Goal: Task Accomplishment & Management: Manage account settings

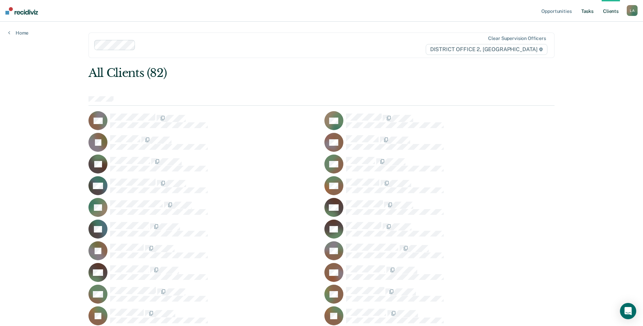
click at [581, 11] on link "Tasks" at bounding box center [587, 11] width 15 height 22
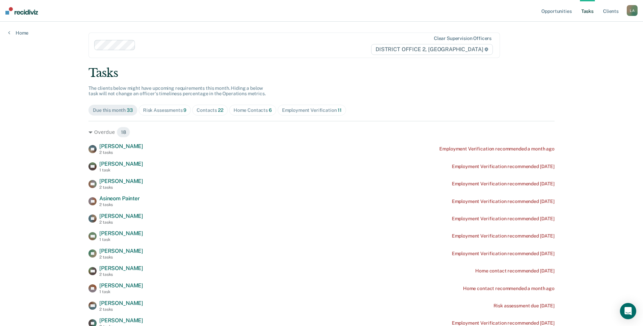
click at [236, 113] on span "Home Contacts 6" at bounding box center [252, 110] width 47 height 11
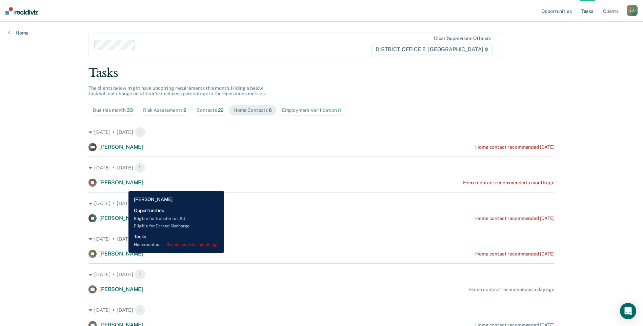
scroll to position [30, 0]
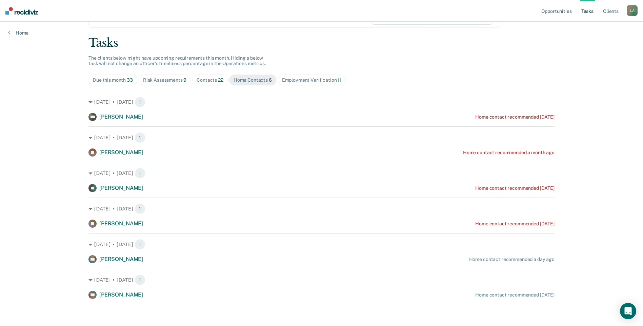
click at [218, 80] on span "22" at bounding box center [220, 79] width 5 height 5
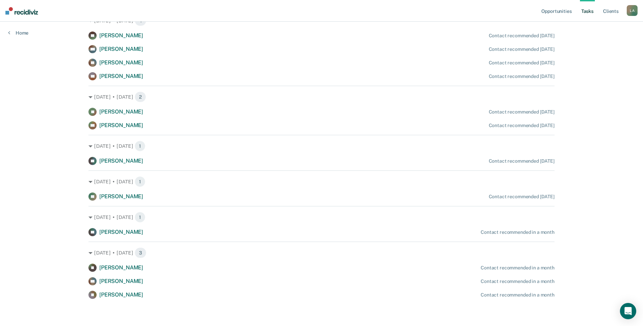
scroll to position [0, 0]
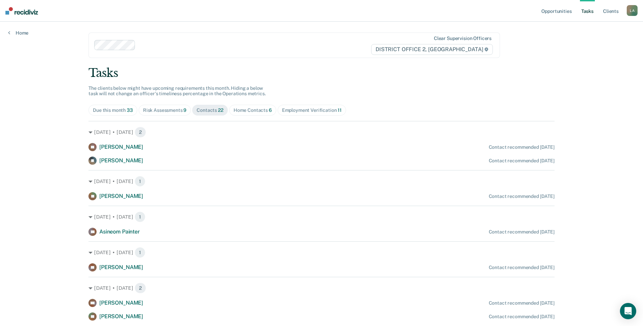
click at [159, 109] on div "Risk Assessments 9" at bounding box center [165, 110] width 44 height 6
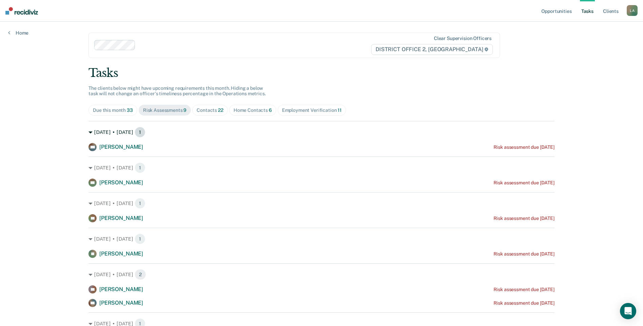
click at [88, 132] on icon at bounding box center [90, 132] width 4 height 4
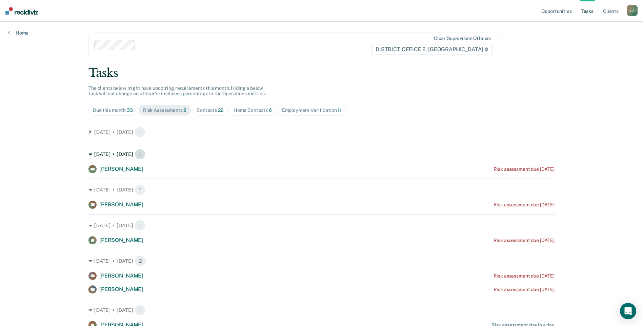
click at [89, 155] on icon at bounding box center [90, 155] width 4 height 4
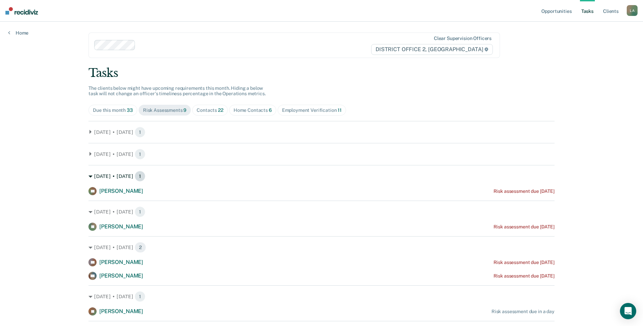
click at [90, 177] on icon at bounding box center [90, 177] width 4 height 4
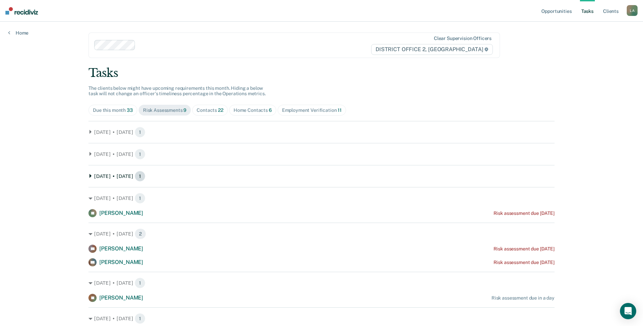
click at [91, 178] on div "[DATE] • [DATE] 1" at bounding box center [321, 176] width 466 height 11
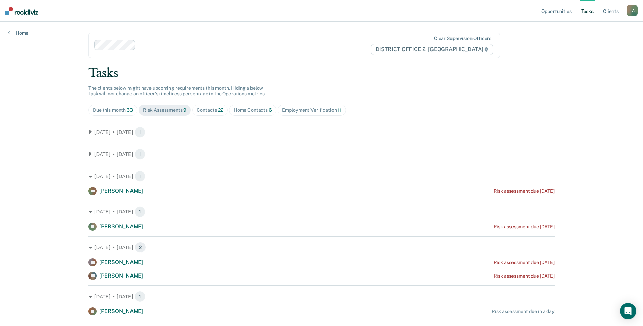
click at [86, 155] on main "Clear supervision officers DISTRICT OFFICE 2, LEWISTON Tasks The clients below …" at bounding box center [321, 210] width 482 height 376
click at [89, 154] on icon at bounding box center [90, 154] width 2 height 4
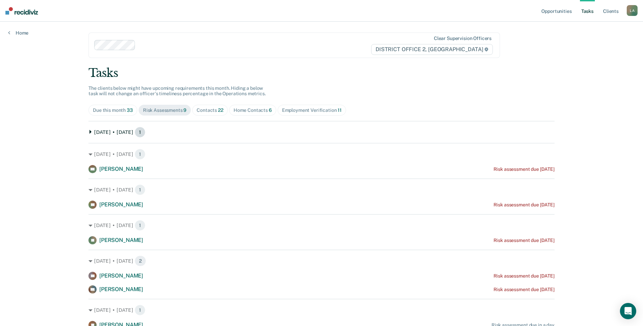
click at [89, 133] on icon at bounding box center [90, 132] width 2 height 4
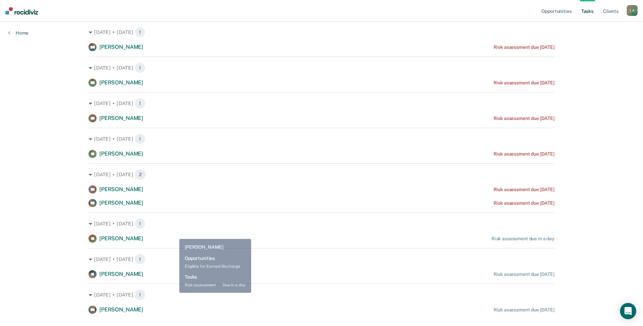
scroll to position [115, 0]
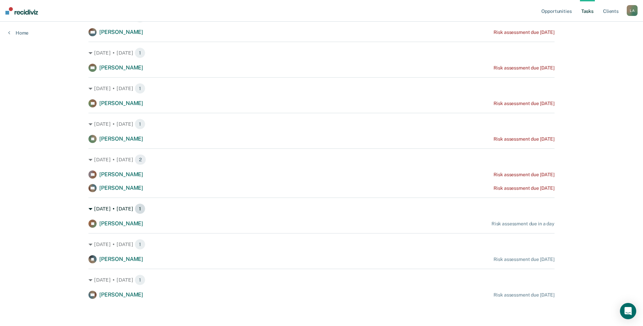
click at [88, 208] on icon at bounding box center [90, 209] width 4 height 2
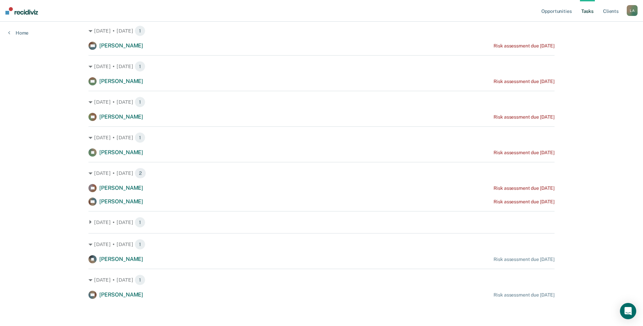
scroll to position [0, 0]
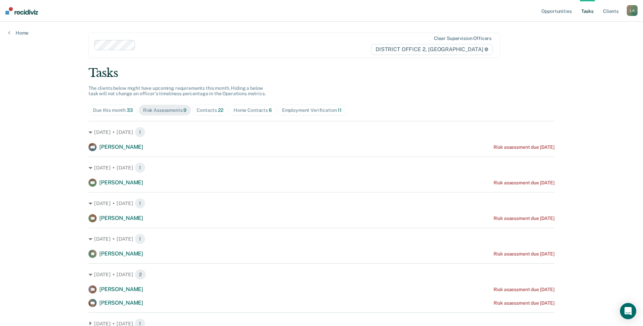
click at [208, 108] on div "Contacts 22" at bounding box center [210, 110] width 27 height 6
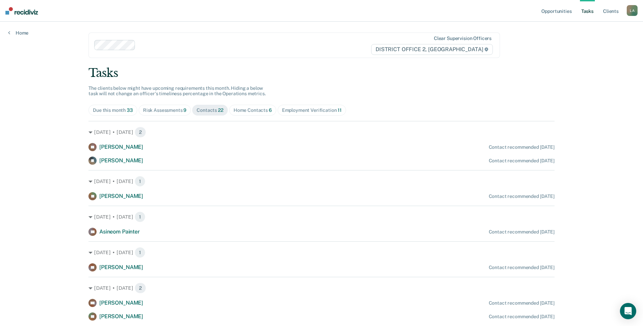
click at [269, 112] on span "6" at bounding box center [270, 109] width 3 height 5
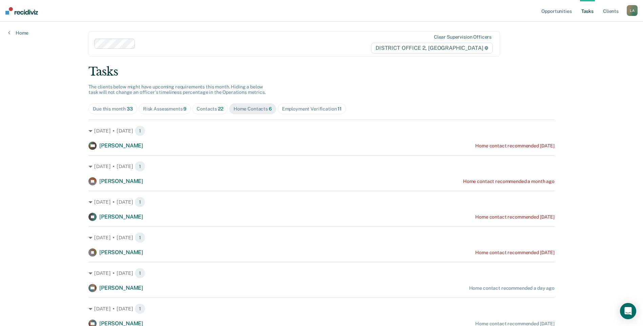
scroll to position [30, 0]
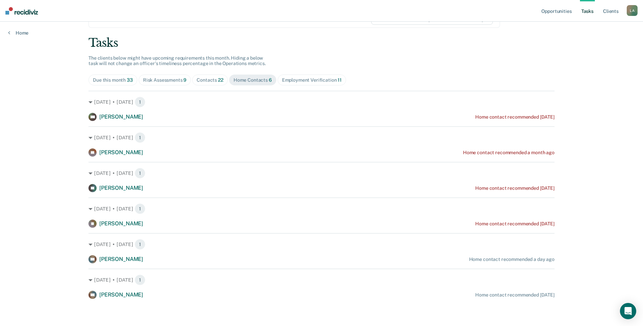
click at [319, 88] on div "Tasks The clients below might have upcoming requirements this month. Hiding a b…" at bounding box center [321, 167] width 466 height 263
click at [312, 78] on div "Employment Verification 11" at bounding box center [312, 80] width 60 height 6
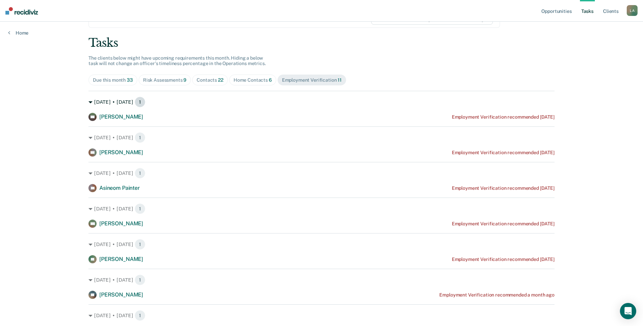
click at [88, 101] on icon at bounding box center [90, 102] width 4 height 4
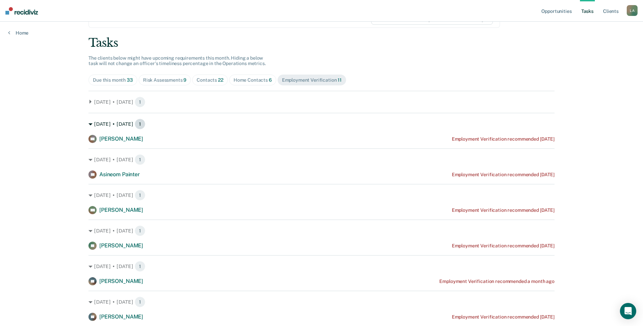
click at [88, 124] on icon at bounding box center [90, 124] width 4 height 2
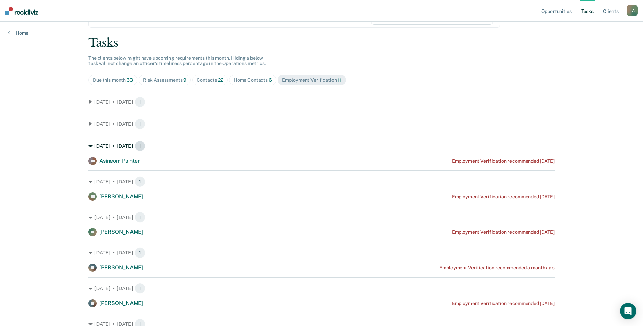
click at [90, 144] on icon at bounding box center [90, 146] width 4 height 4
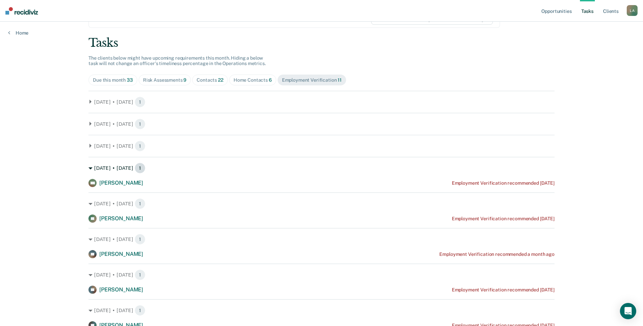
click at [90, 167] on icon at bounding box center [90, 168] width 4 height 4
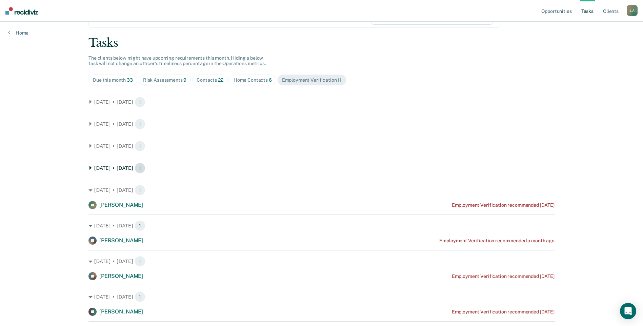
click at [89, 167] on icon at bounding box center [90, 168] width 2 height 4
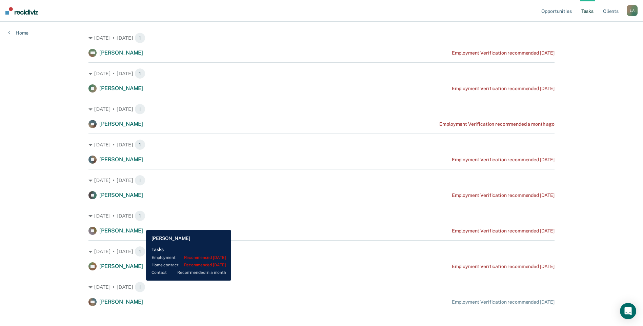
scroll to position [167, 0]
